Goal: Communication & Community: Connect with others

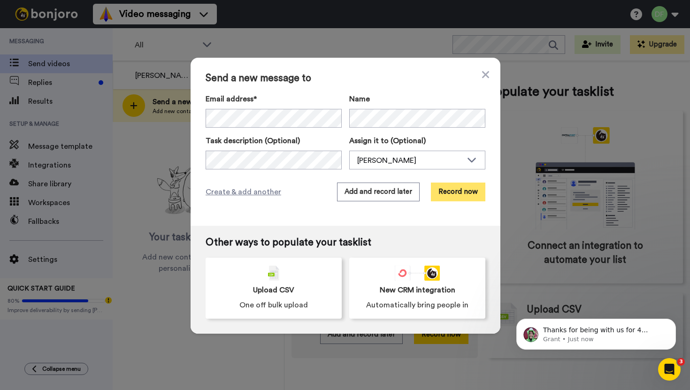
click at [446, 194] on button "Record now" at bounding box center [458, 192] width 54 height 19
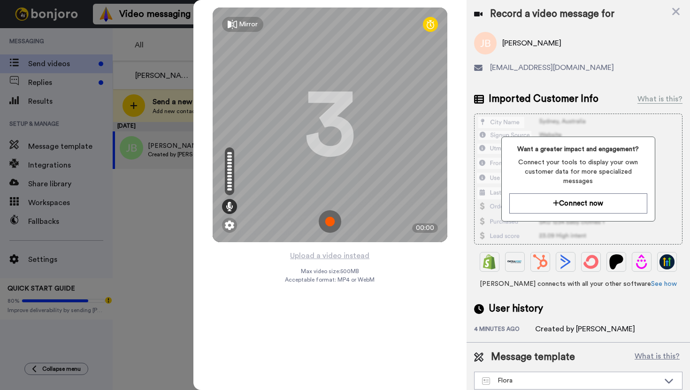
click at [238, 29] on div "Mirror" at bounding box center [242, 24] width 41 height 15
click at [329, 218] on img at bounding box center [330, 221] width 23 height 23
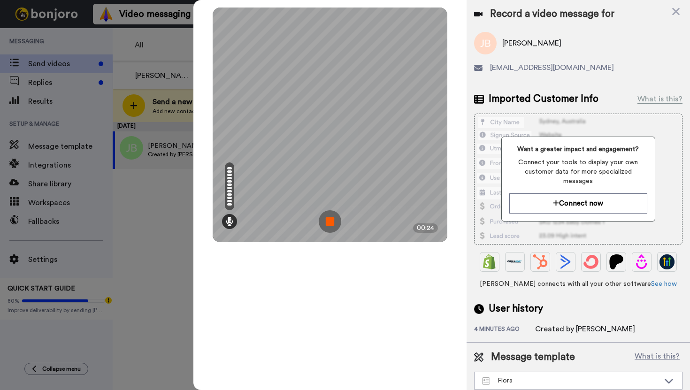
click at [329, 218] on img at bounding box center [330, 221] width 23 height 23
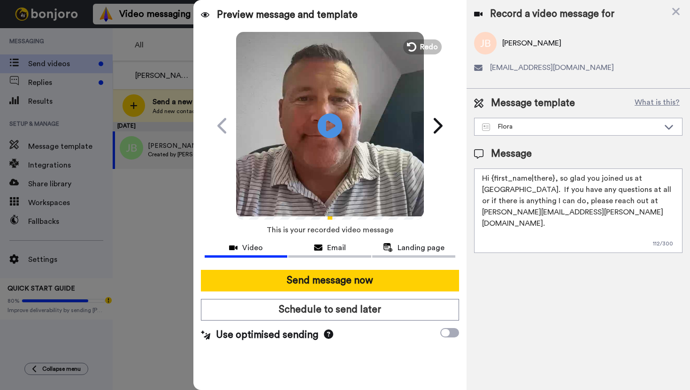
click at [322, 123] on icon at bounding box center [329, 125] width 25 height 25
click at [328, 126] on icon "Play/Pause" at bounding box center [329, 125] width 25 height 45
click at [552, 180] on textarea "Hi {first_name|there}, so glad you joined us at Northview Flora. If you have an…" at bounding box center [578, 211] width 209 height 85
type textarea "Hey Jessica, so glad you joined us at Northview Flora. If you have any question…"
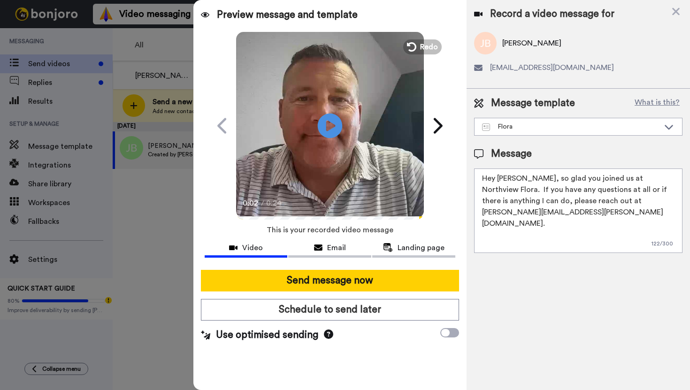
click at [331, 127] on icon "Play/Pause" at bounding box center [329, 125] width 25 height 45
click at [331, 127] on icon at bounding box center [329, 125] width 25 height 25
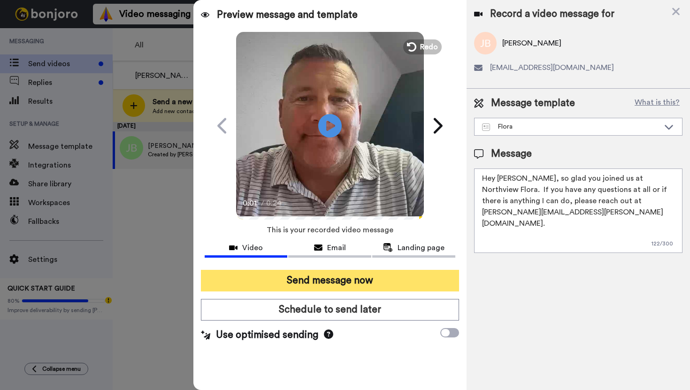
click at [279, 277] on button "Send message now" at bounding box center [330, 281] width 258 height 22
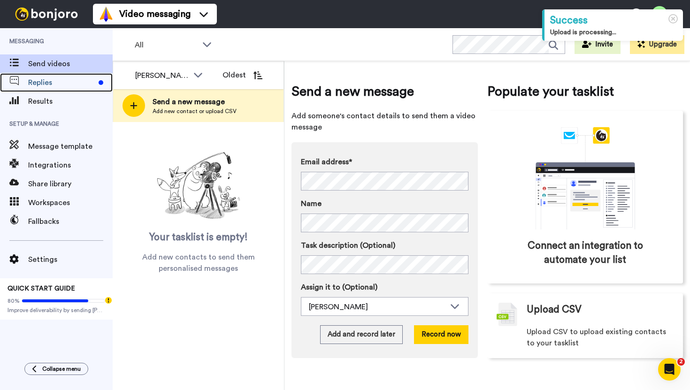
click at [63, 83] on span "Replies" at bounding box center [61, 82] width 67 height 11
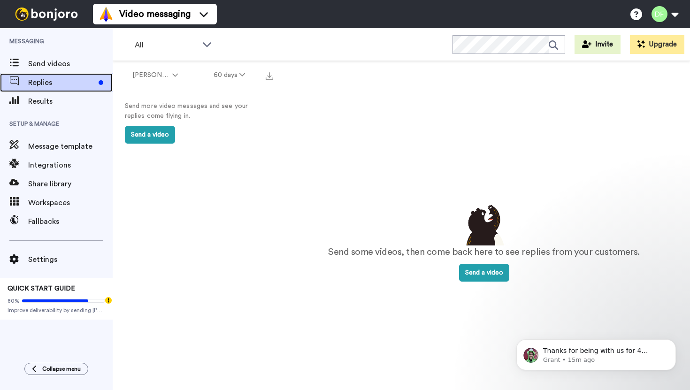
click at [43, 82] on span "Replies" at bounding box center [61, 82] width 67 height 11
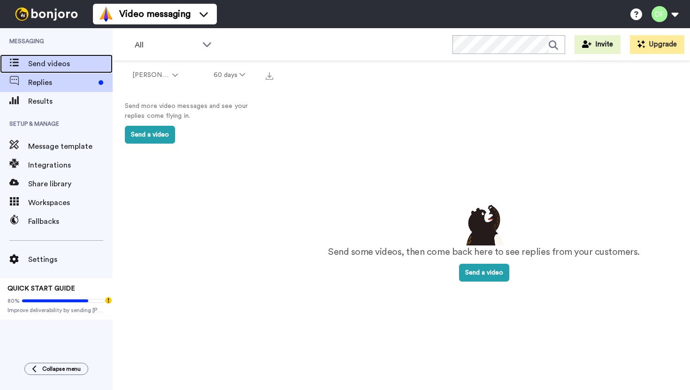
click at [45, 64] on span "Send videos" at bounding box center [70, 63] width 85 height 11
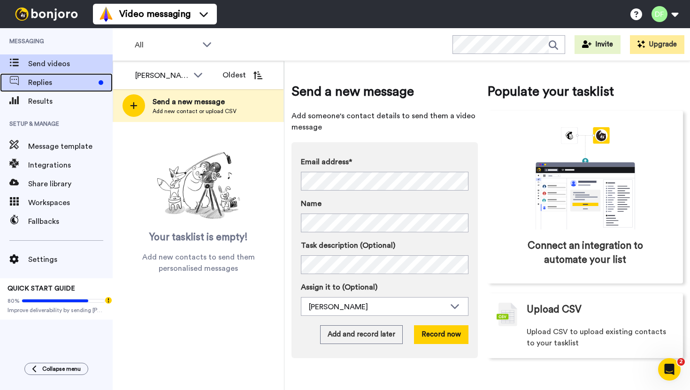
click at [59, 81] on span "Replies" at bounding box center [61, 82] width 67 height 11
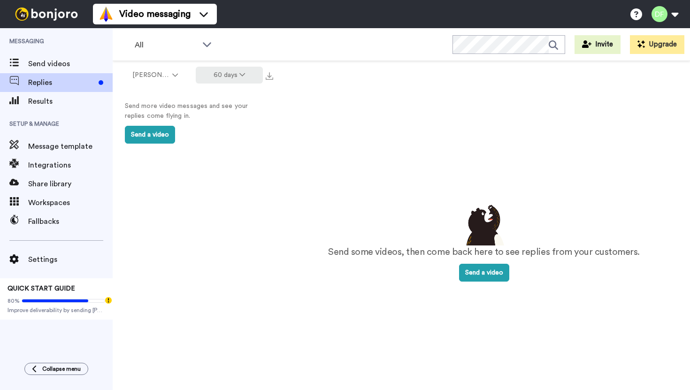
click at [241, 73] on icon at bounding box center [243, 74] width 6 height 7
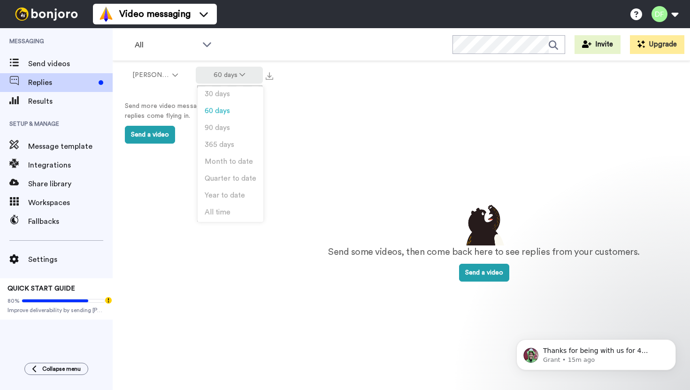
click at [241, 73] on icon at bounding box center [243, 74] width 6 height 7
click at [224, 127] on span "90 days" at bounding box center [217, 127] width 25 height 7
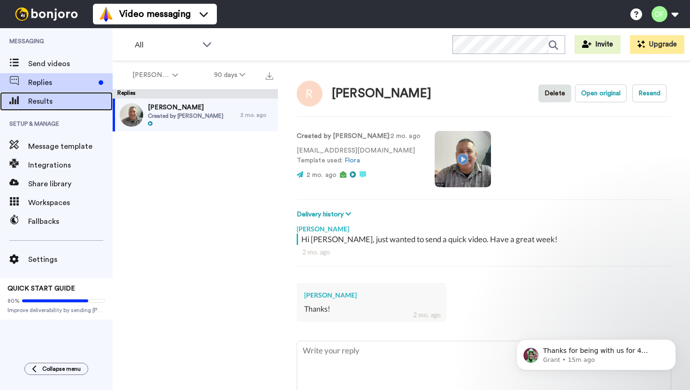
click at [69, 100] on span "Results" at bounding box center [70, 101] width 85 height 11
